Goal: Information Seeking & Learning: Find specific fact

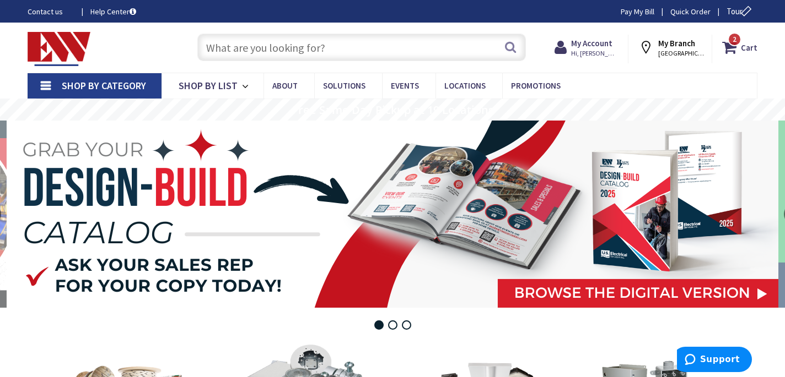
click at [462, 51] on input "text" at bounding box center [361, 48] width 328 height 28
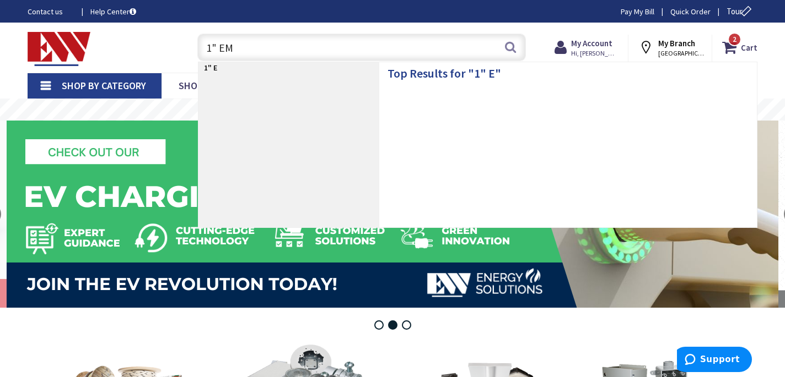
type input "1" EMT"
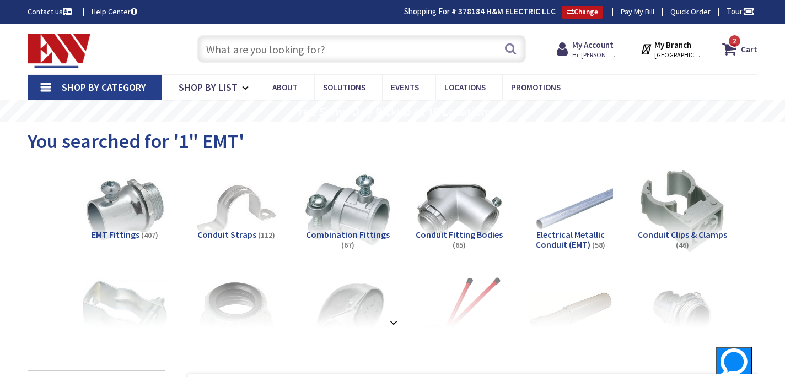
click at [433, 54] on input "text" at bounding box center [361, 49] width 328 height 28
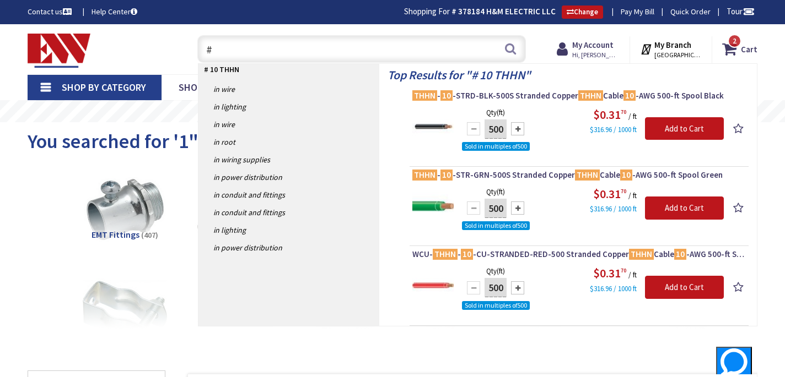
type input "#"
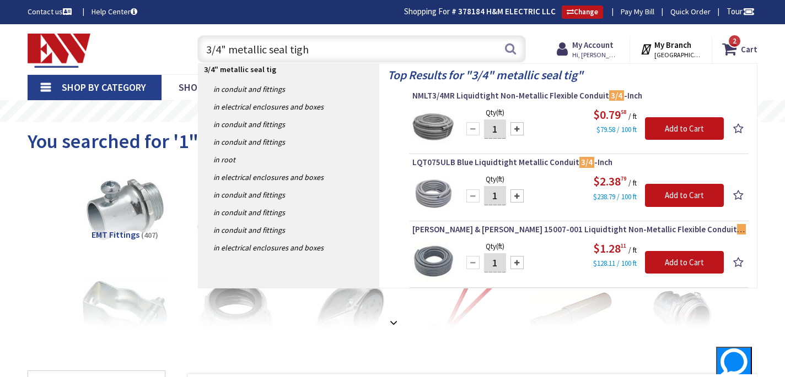
type input "3/4" metallic seal tight"
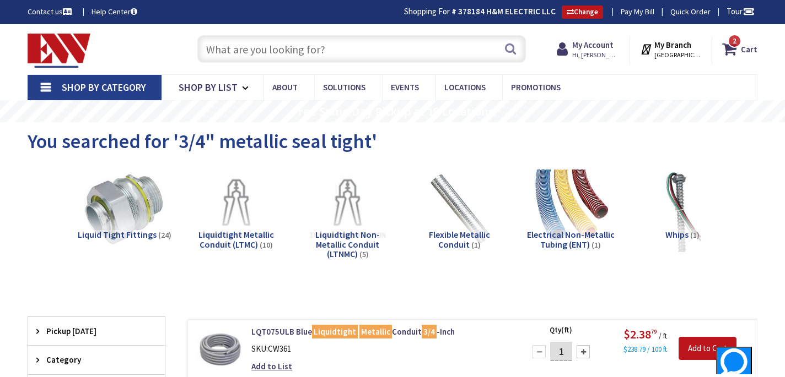
click at [433, 55] on input "text" at bounding box center [361, 49] width 328 height 28
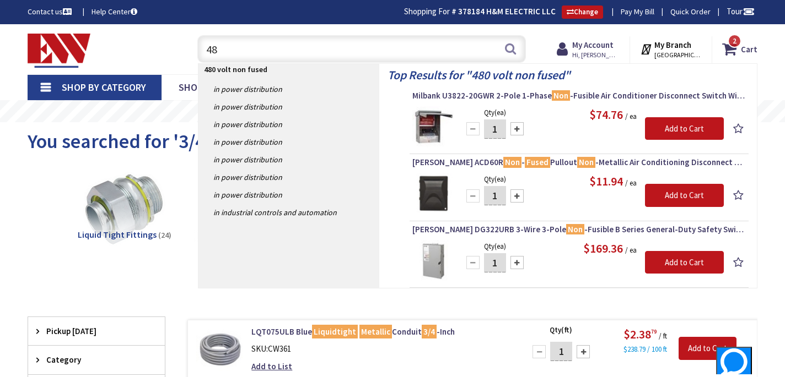
type input "4"
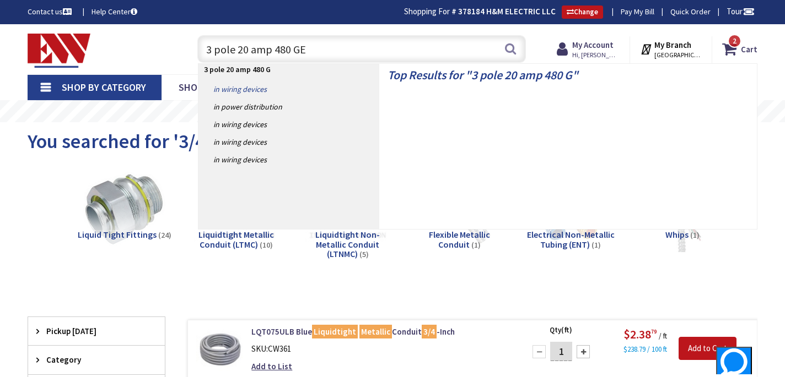
type input "3 pole 20 amp 480 GE"
click at [358, 85] on link "in Wiring Devices" at bounding box center [288, 89] width 181 height 18
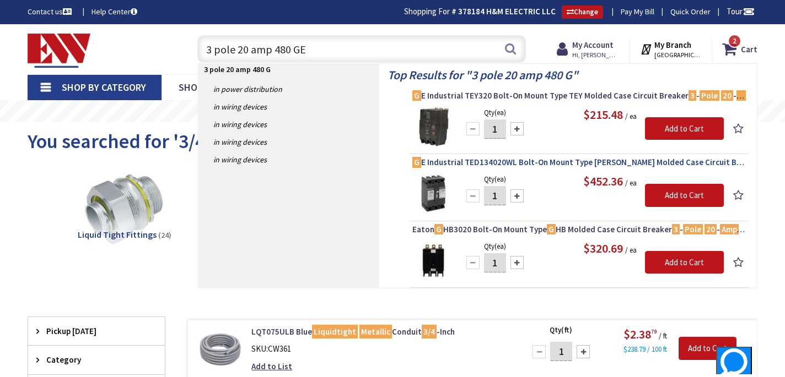
click at [570, 164] on span "G E Industrial TED134020WL Bolt-On Mount Type TED Molded Case Circuit Breaker 3…" at bounding box center [578, 162] width 333 height 11
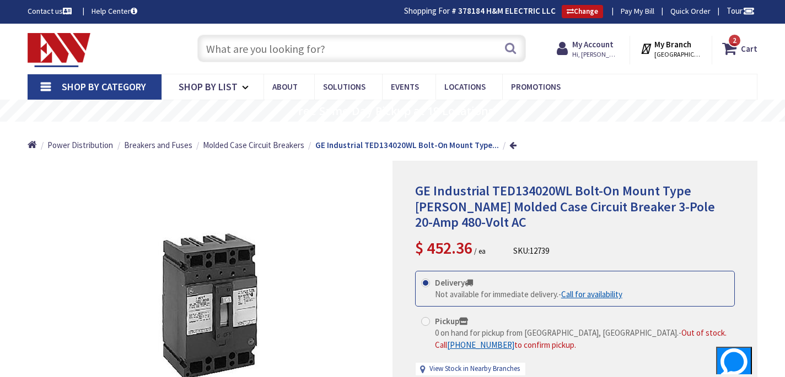
scroll to position [20, 0]
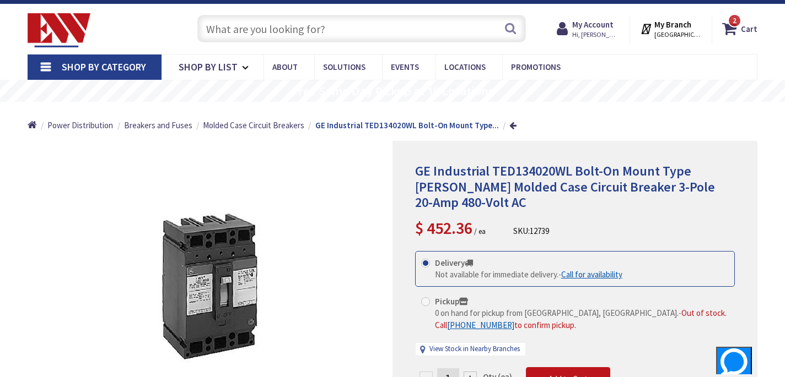
click at [411, 25] on input "text" at bounding box center [361, 29] width 328 height 28
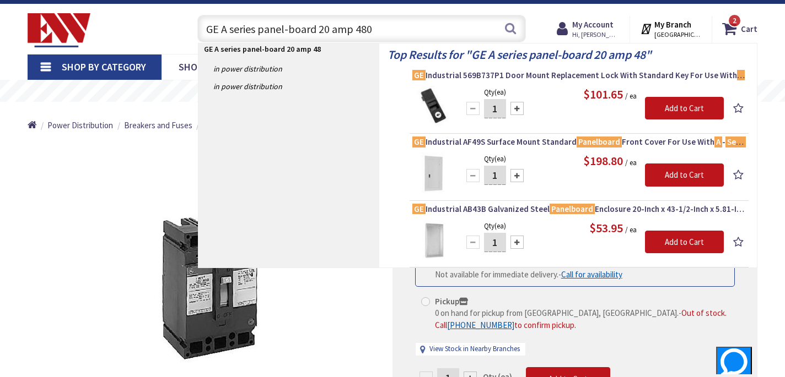
type input "GE A series panel-board 20 amp 480"
